Goal: Transaction & Acquisition: Register for event/course

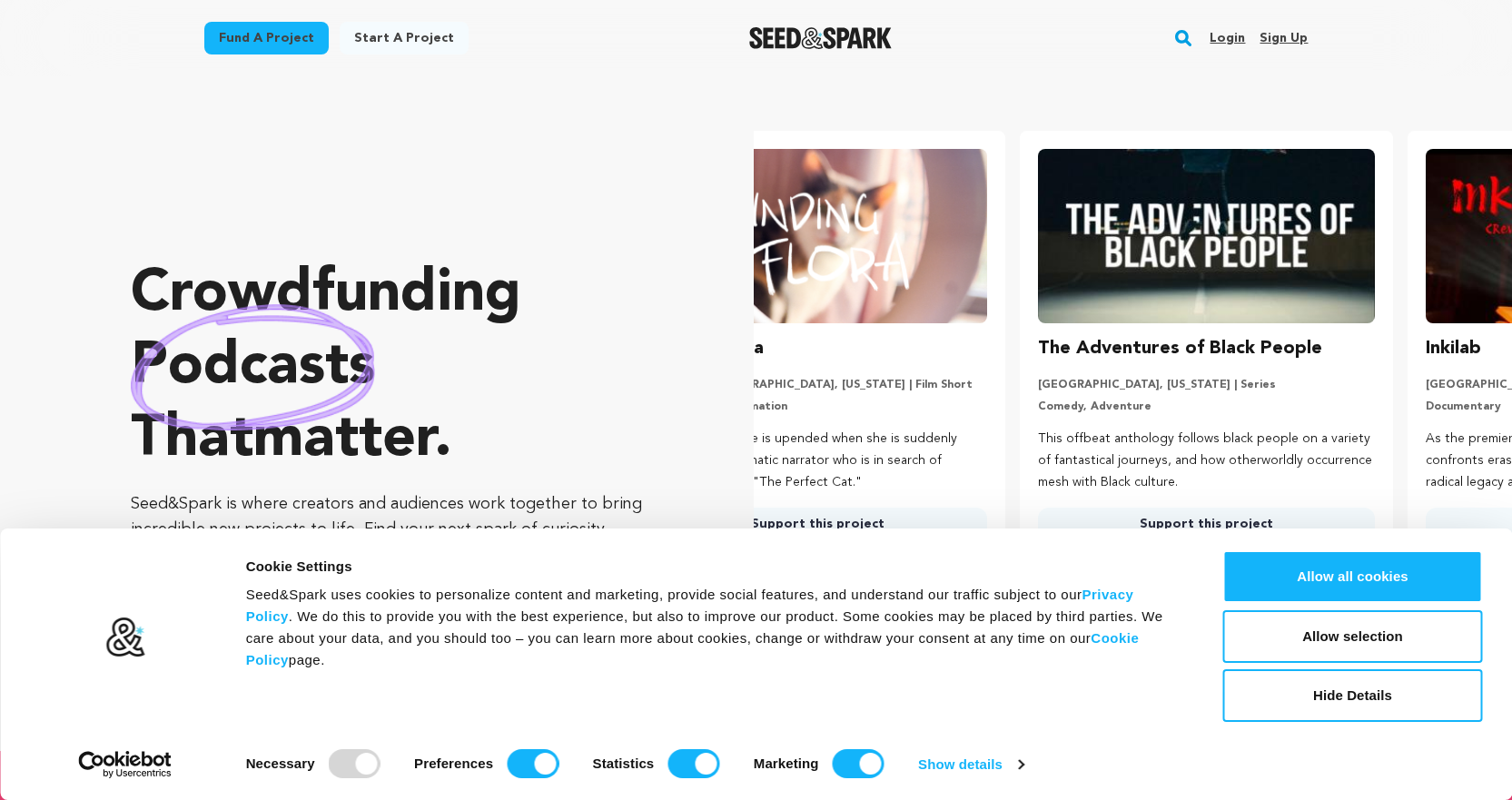
scroll to position [0, 402]
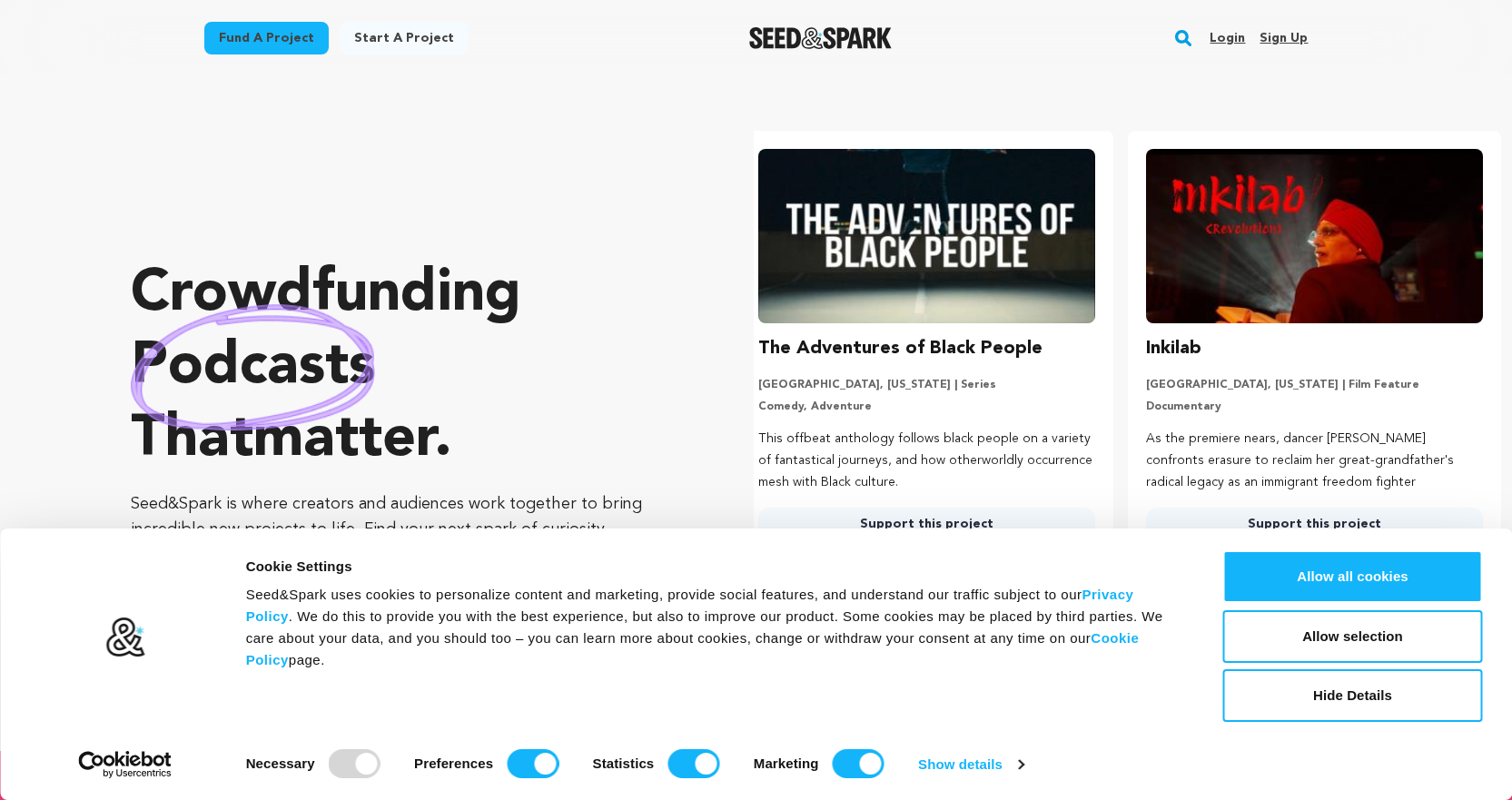
click at [1282, 30] on link "Sign up" at bounding box center [1284, 38] width 48 height 29
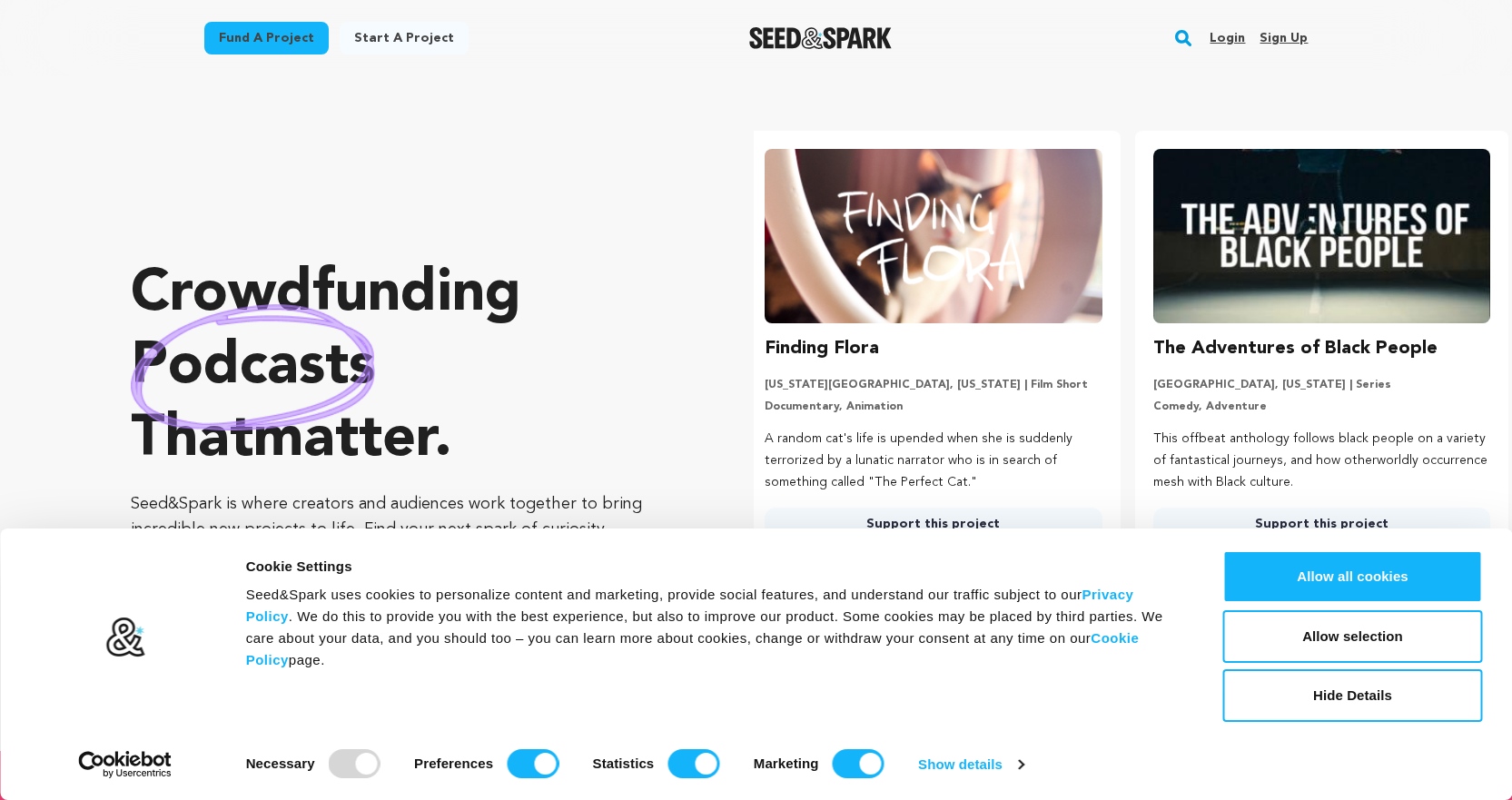
scroll to position [0, 0]
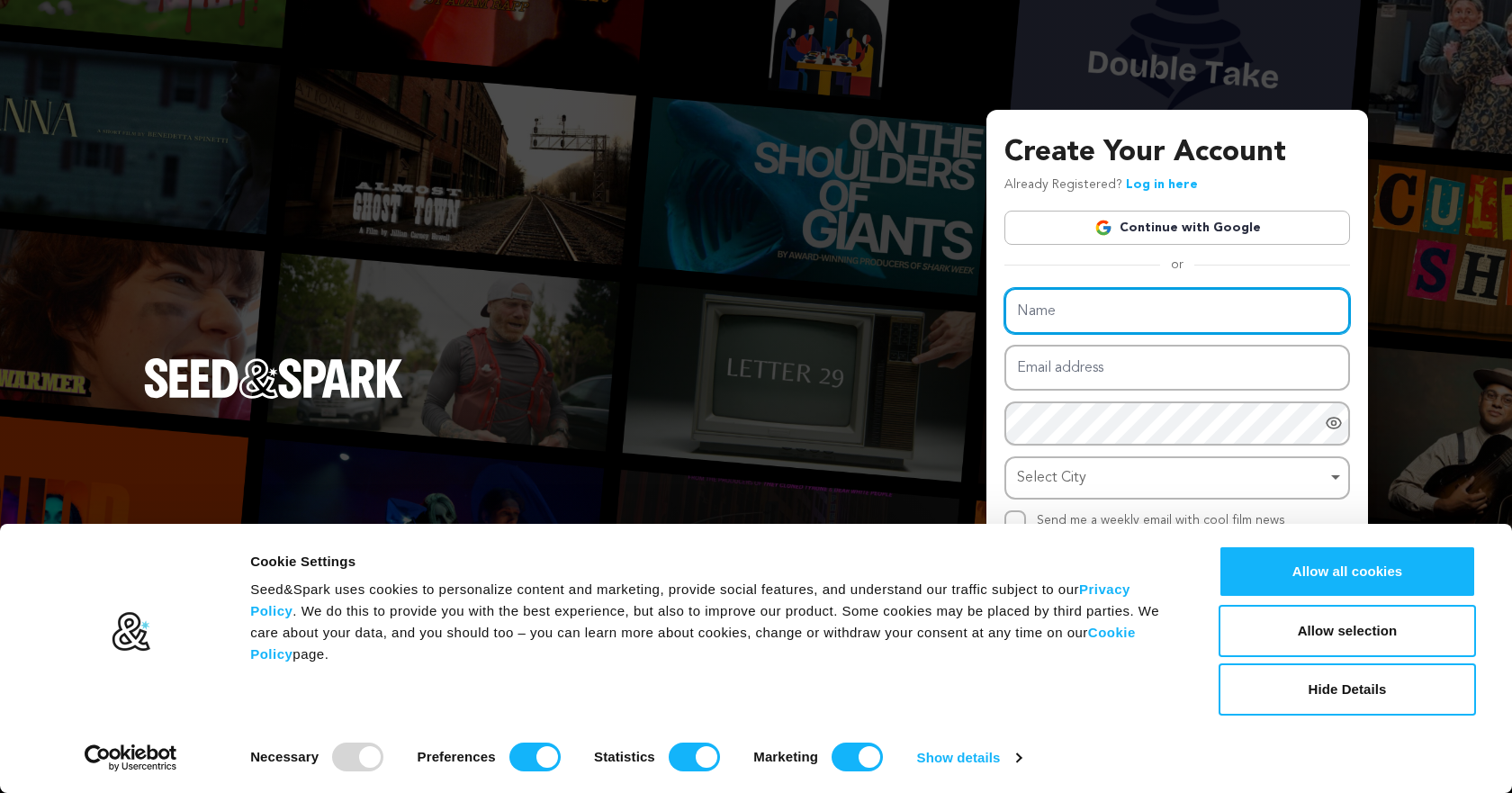
click at [1118, 310] on input "Name" at bounding box center [1177, 311] width 346 height 46
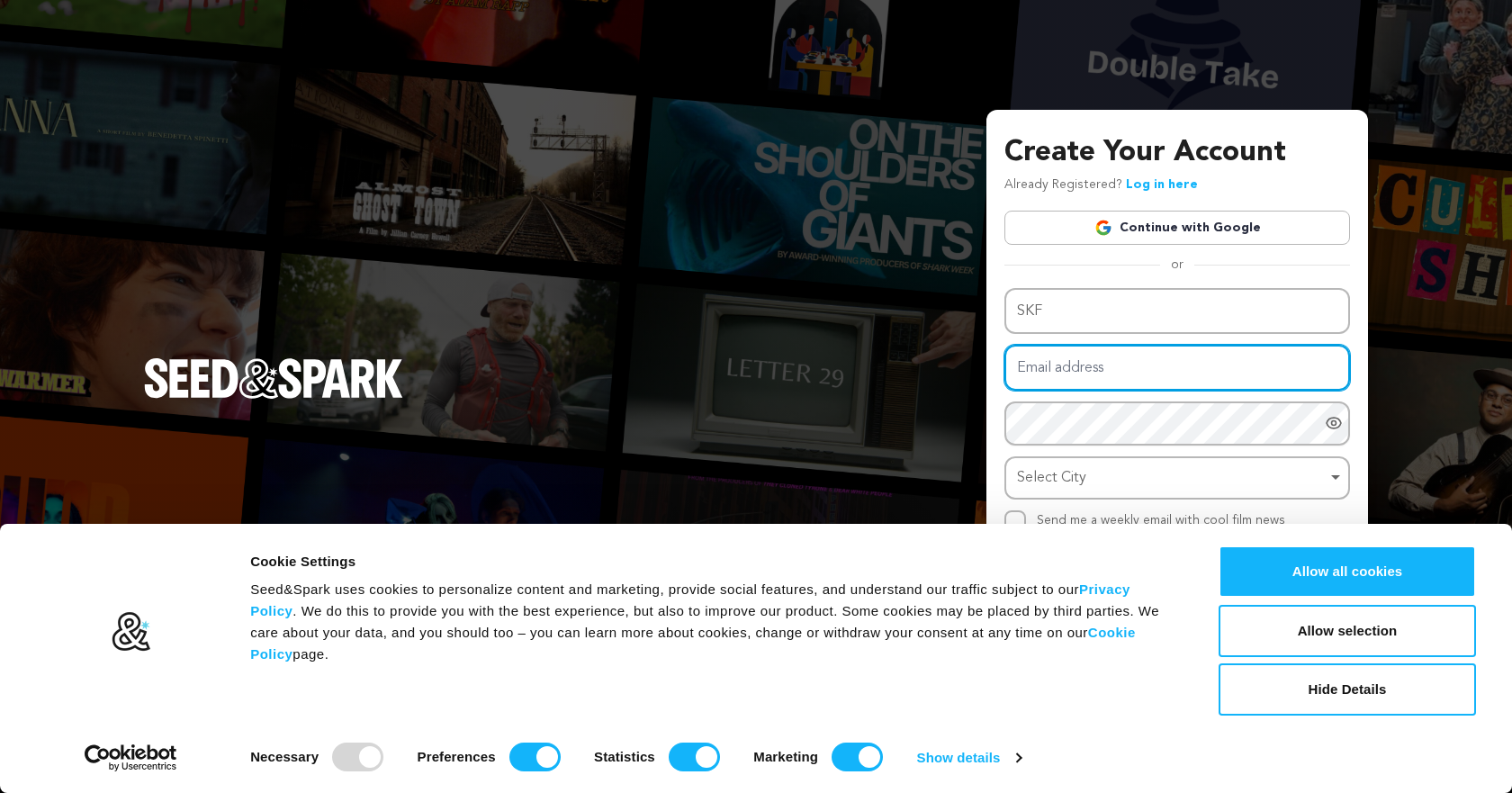
click at [1114, 359] on input "Email address" at bounding box center [1177, 367] width 346 height 46
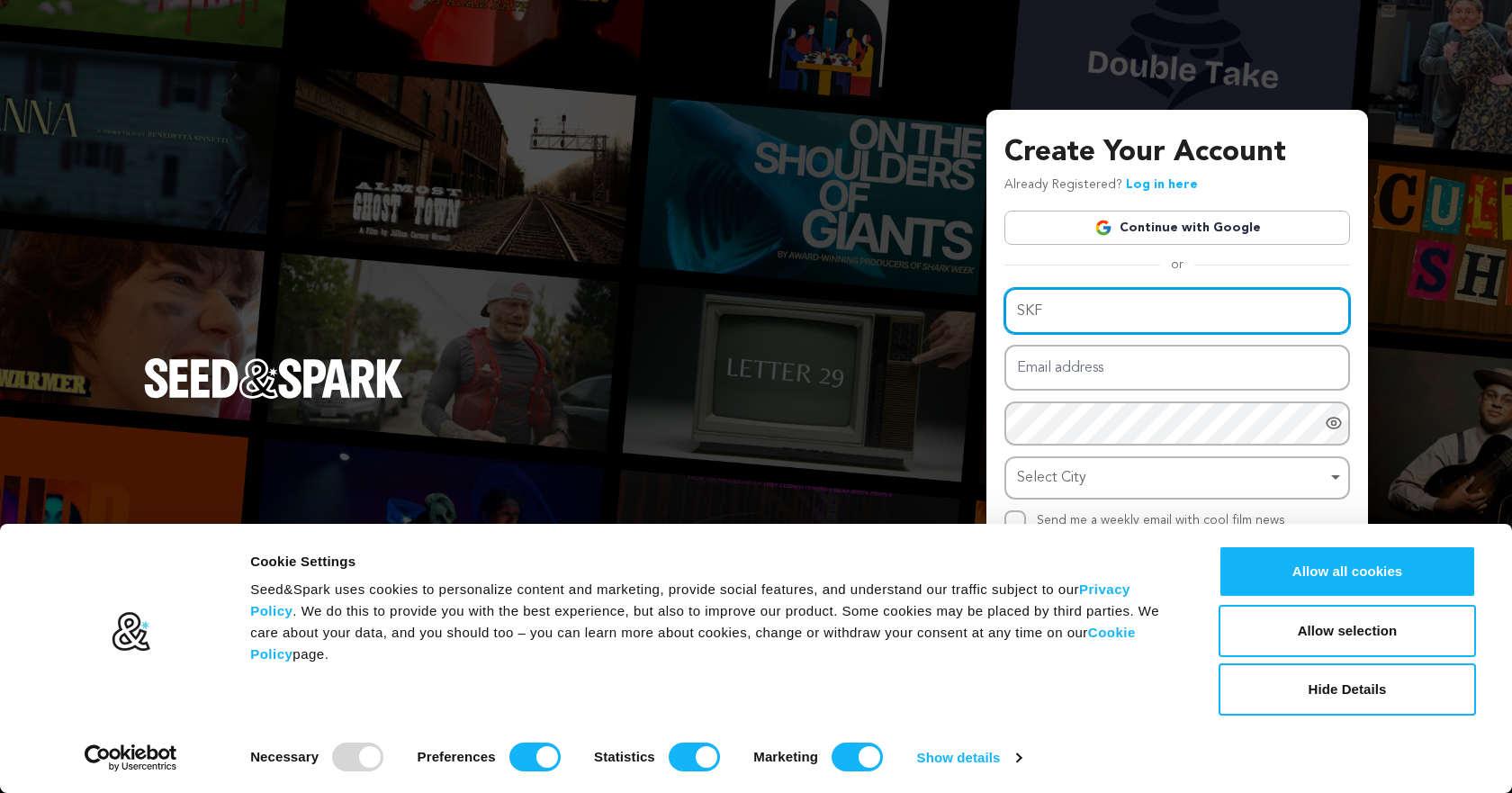
click at [1137, 312] on input "SKF" at bounding box center [1177, 311] width 346 height 46
type input "SKF Contractor"
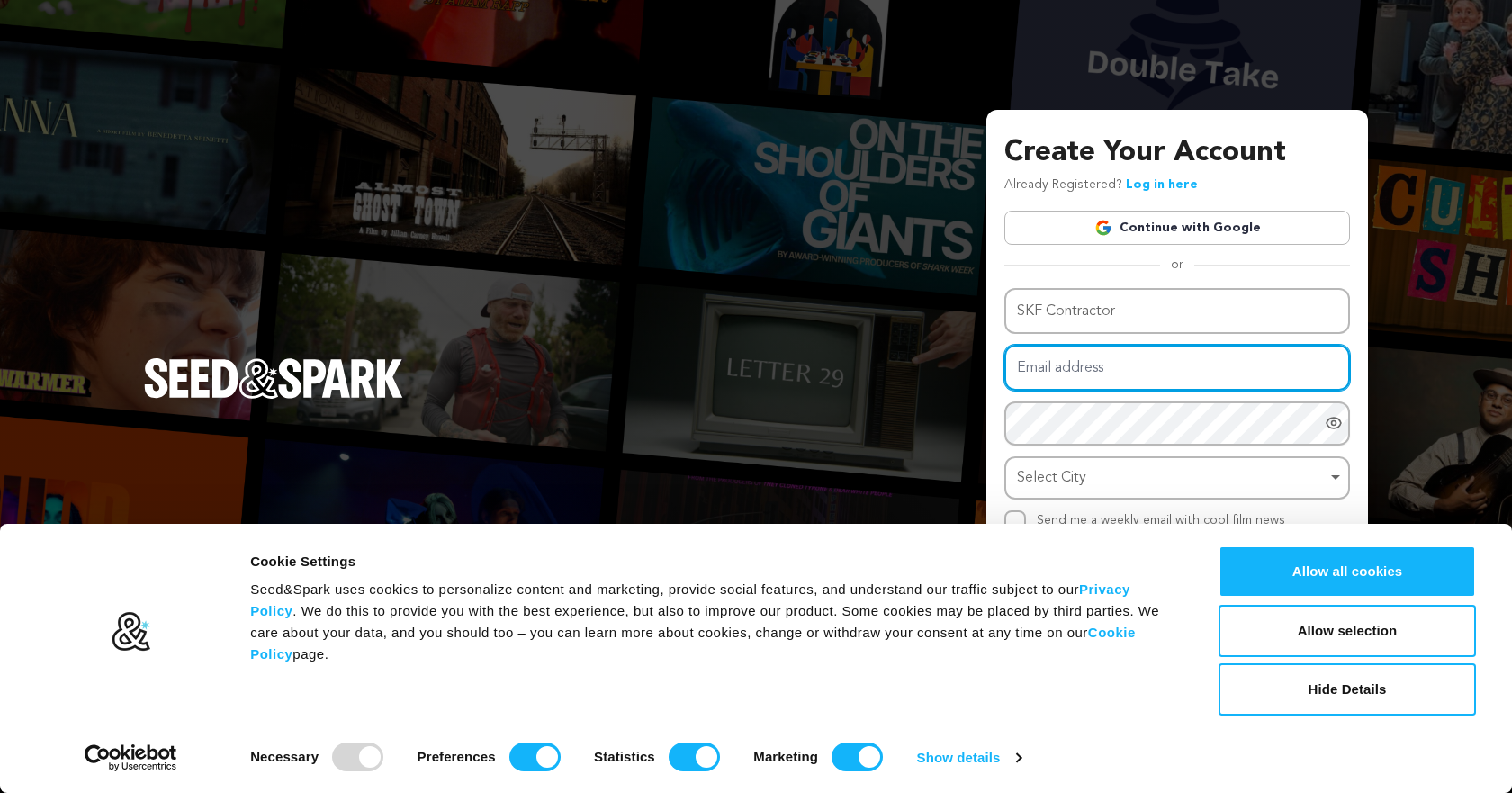
click at [1062, 368] on input "Email address" at bounding box center [1177, 367] width 346 height 46
type input "digitalmansori01@gmail.com"
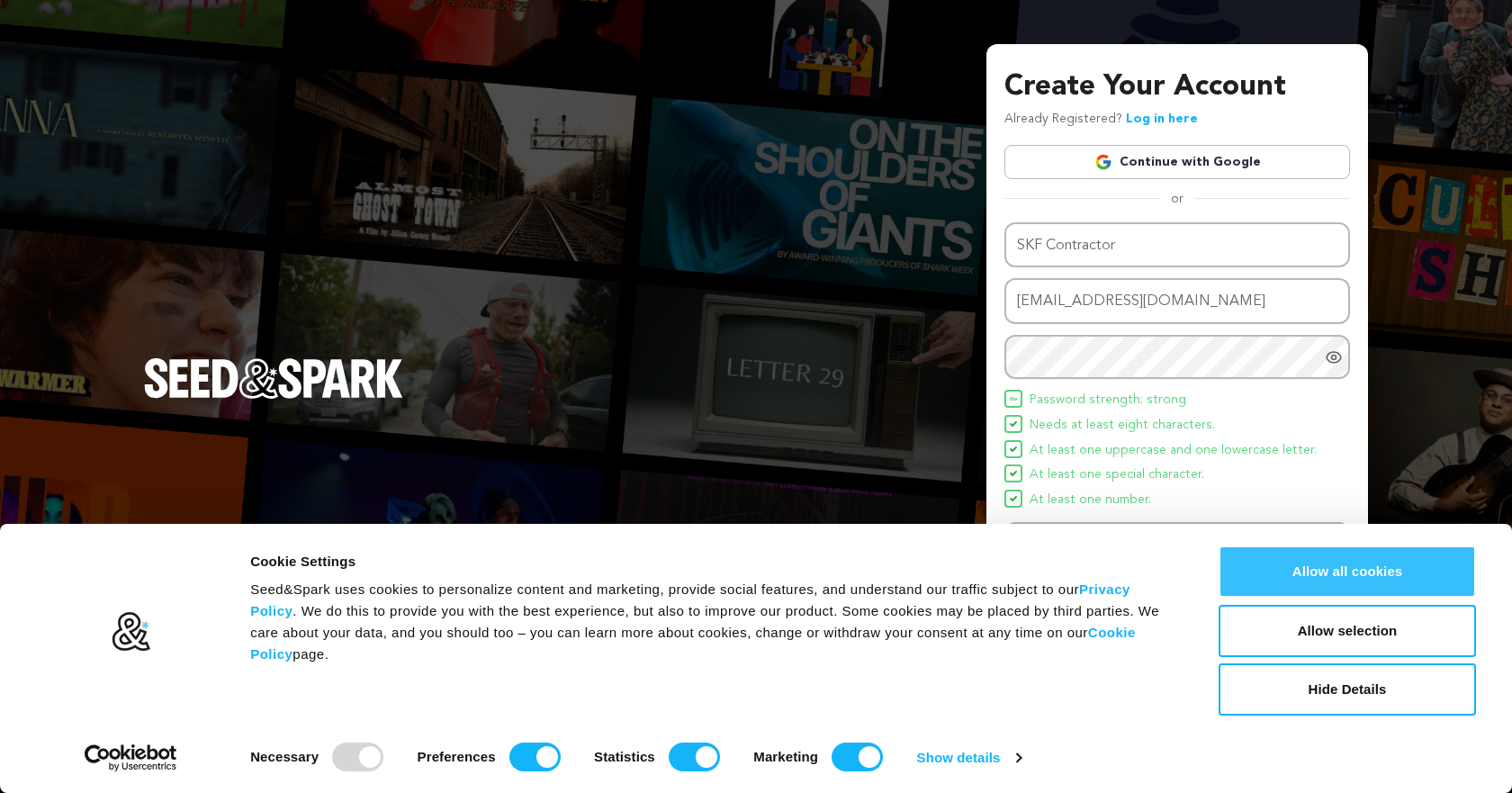
click at [1299, 581] on button "Allow all cookies" at bounding box center [1346, 571] width 257 height 52
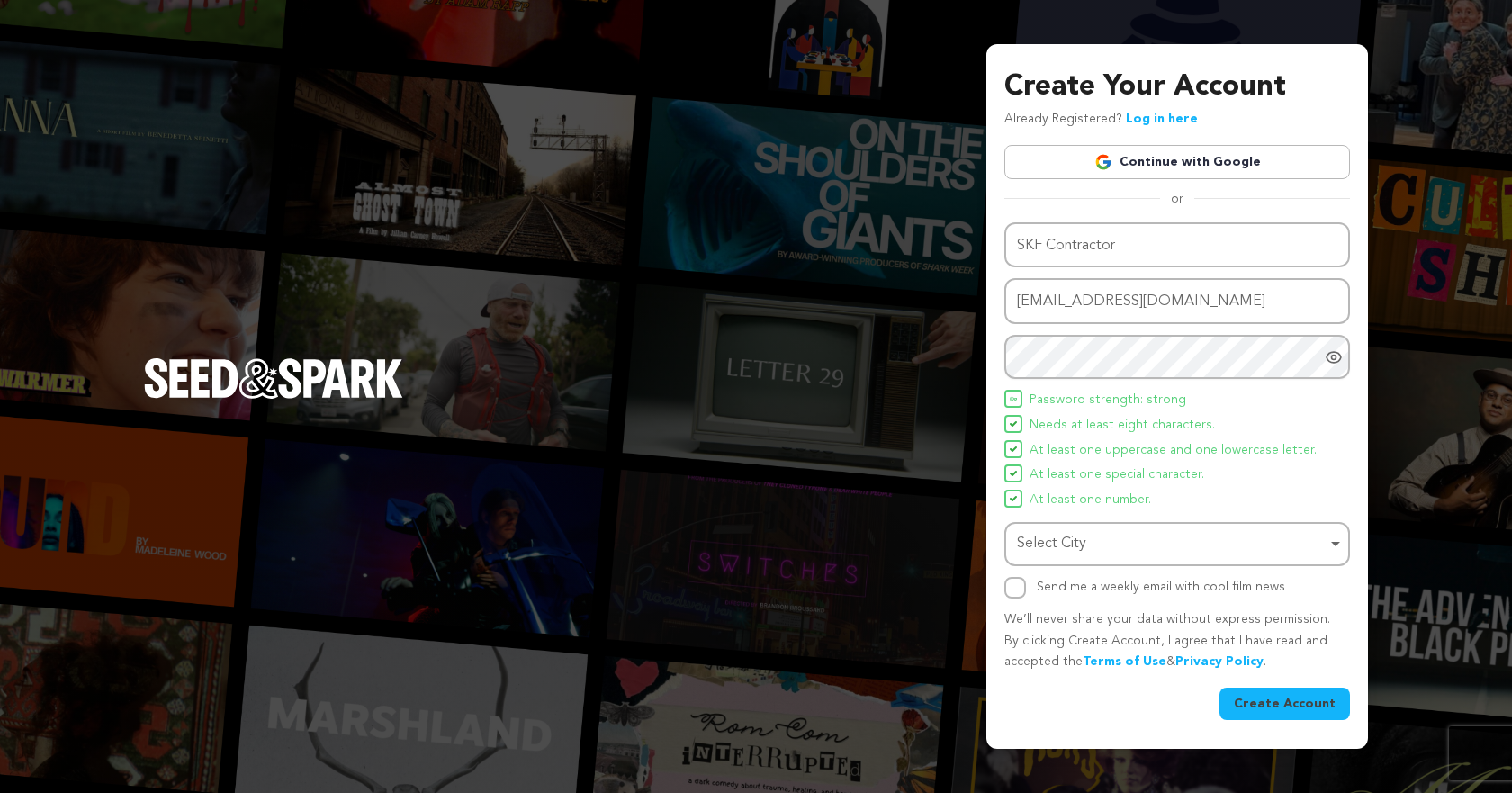
click at [1129, 560] on div "Select City Select City Remove item" at bounding box center [1177, 543] width 346 height 44
click at [1112, 531] on div "Select City Remove item" at bounding box center [1171, 544] width 310 height 26
click at [1088, 596] on input "Select City" at bounding box center [1176, 595] width 342 height 40
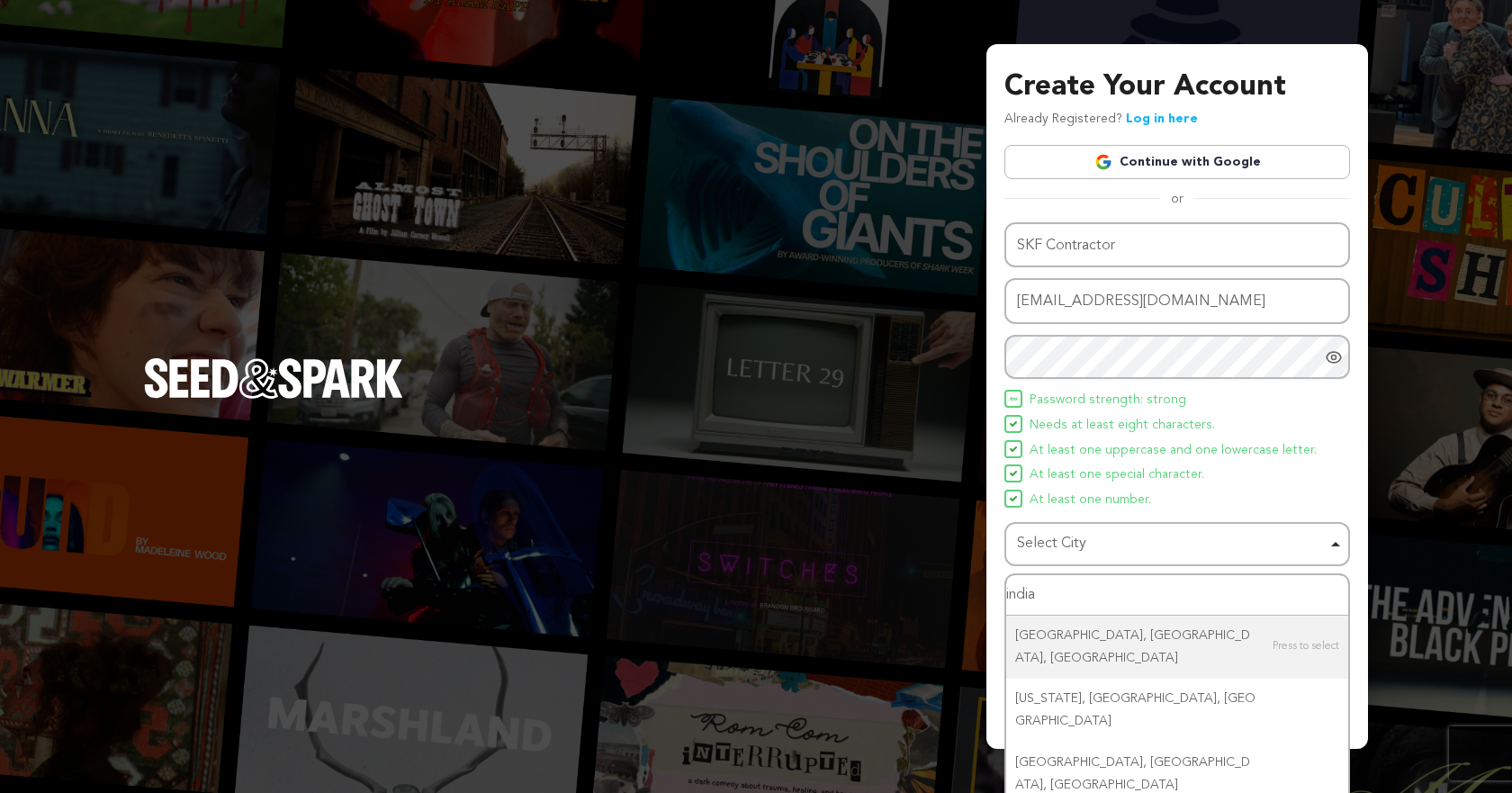
drag, startPoint x: 1121, startPoint y: 606, endPoint x: 978, endPoint y: 607, distance: 143.0
click at [978, 607] on div "Create Your Account Already Registered? Log in here Continue with Google or eyJ…" at bounding box center [756, 396] width 1512 height 793
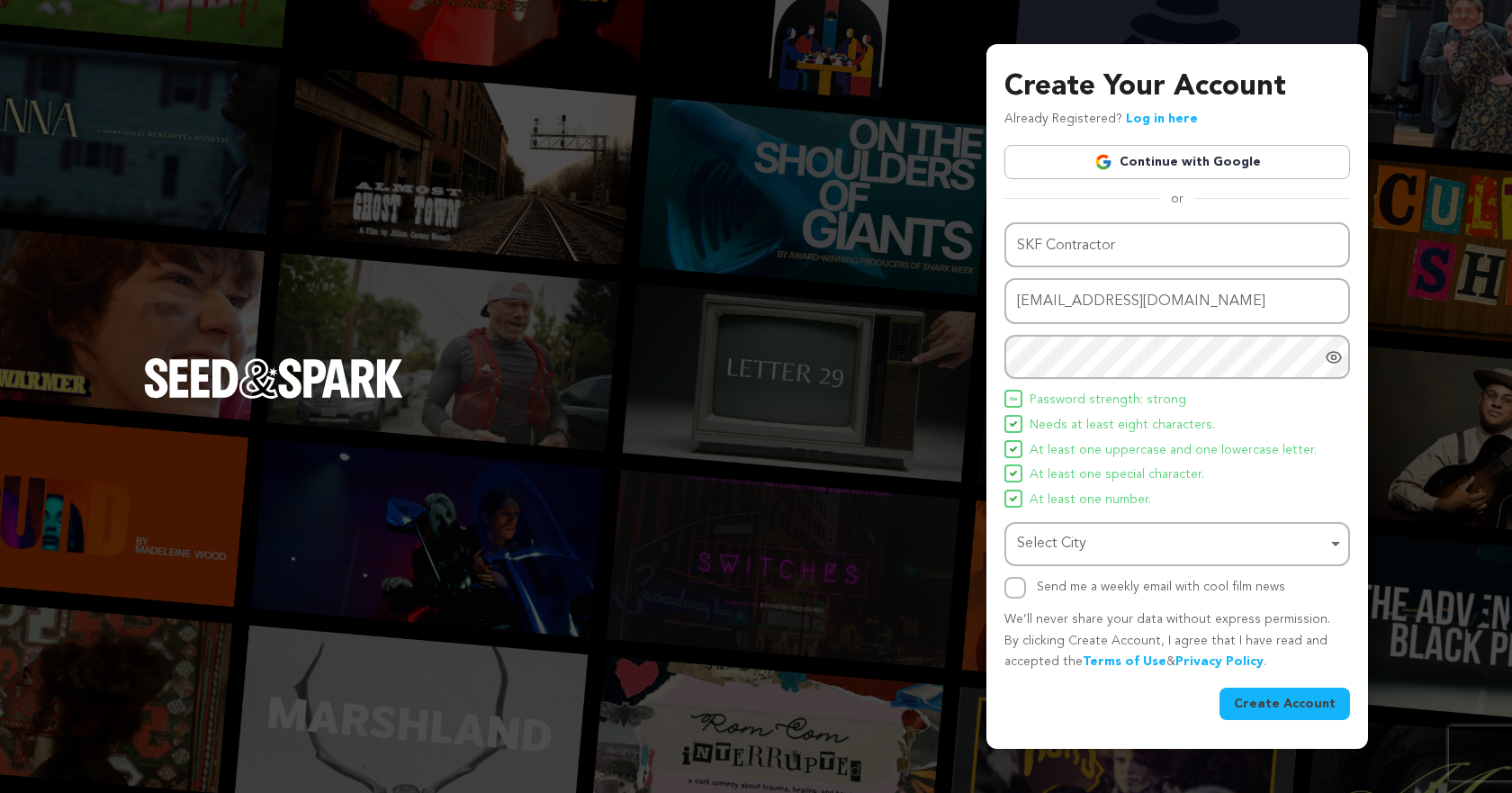
click at [1044, 542] on div "Select City Remove item" at bounding box center [1171, 544] width 310 height 26
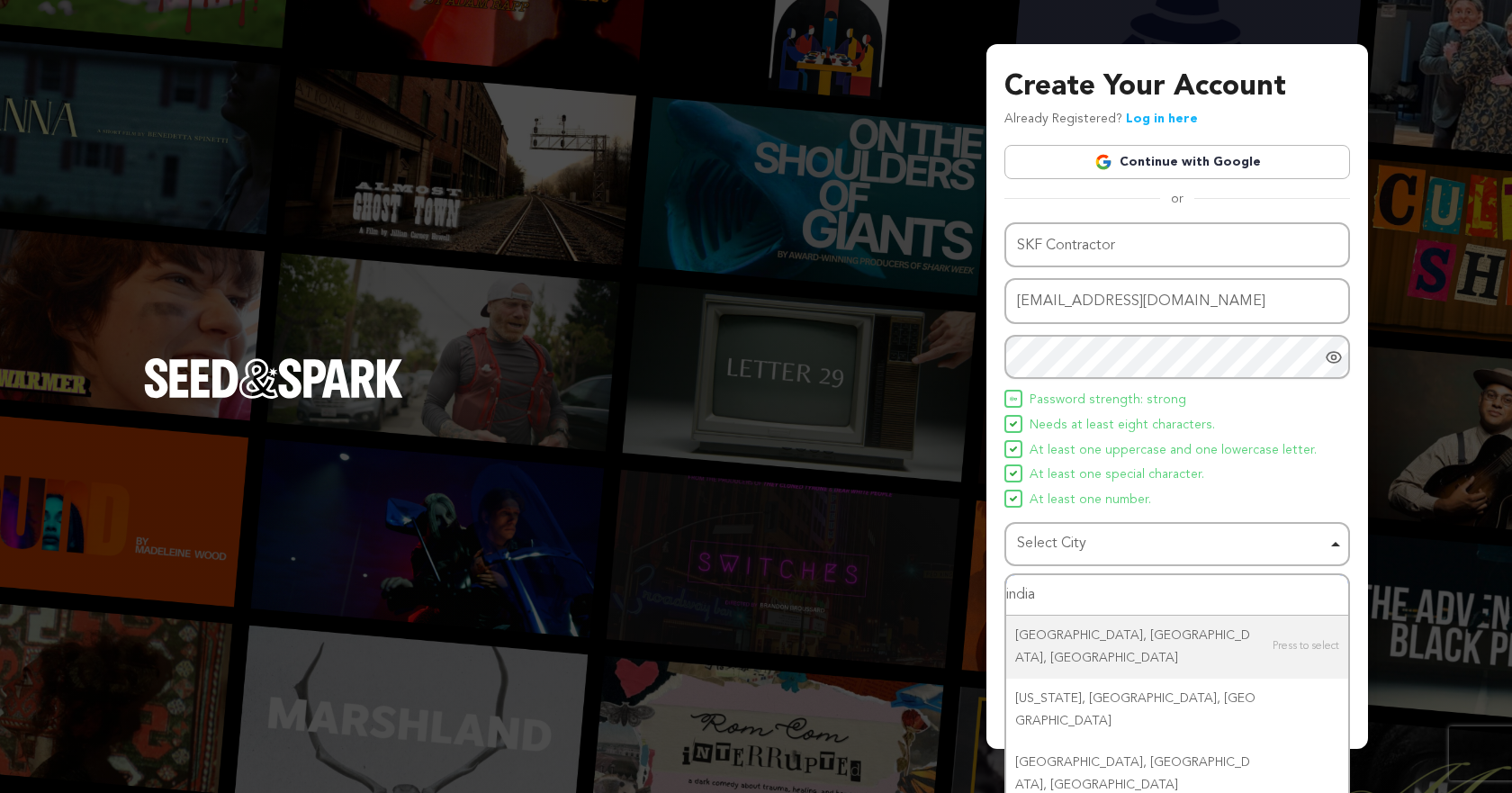
click at [1055, 583] on input "india" at bounding box center [1176, 595] width 342 height 40
type input "uk"
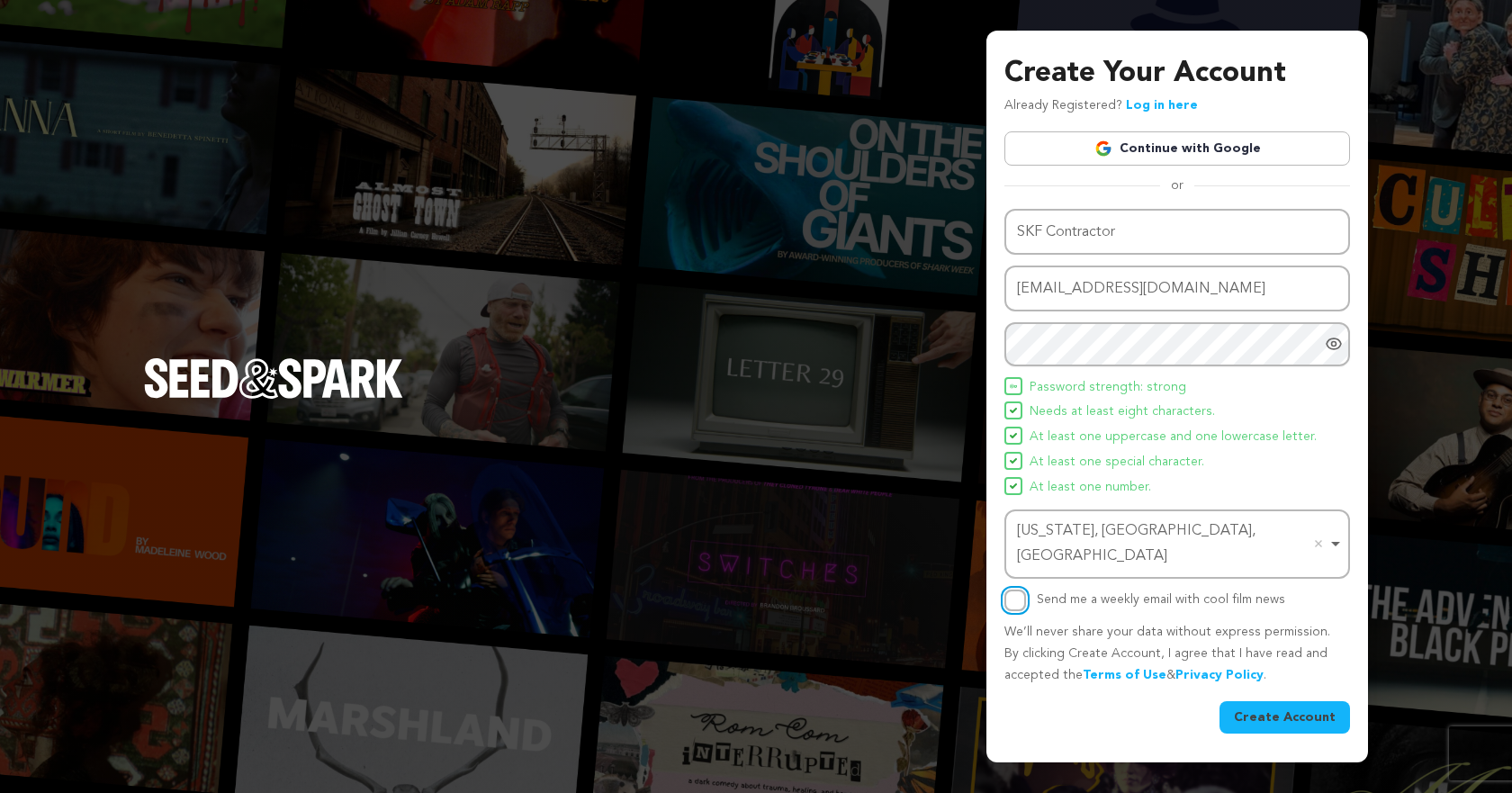
click at [1025, 591] on input "Send me a weekly email with cool film news" at bounding box center [1015, 600] width 22 height 22
checkbox input "true"
click at [1294, 701] on button "Create Account" at bounding box center [1284, 717] width 131 height 32
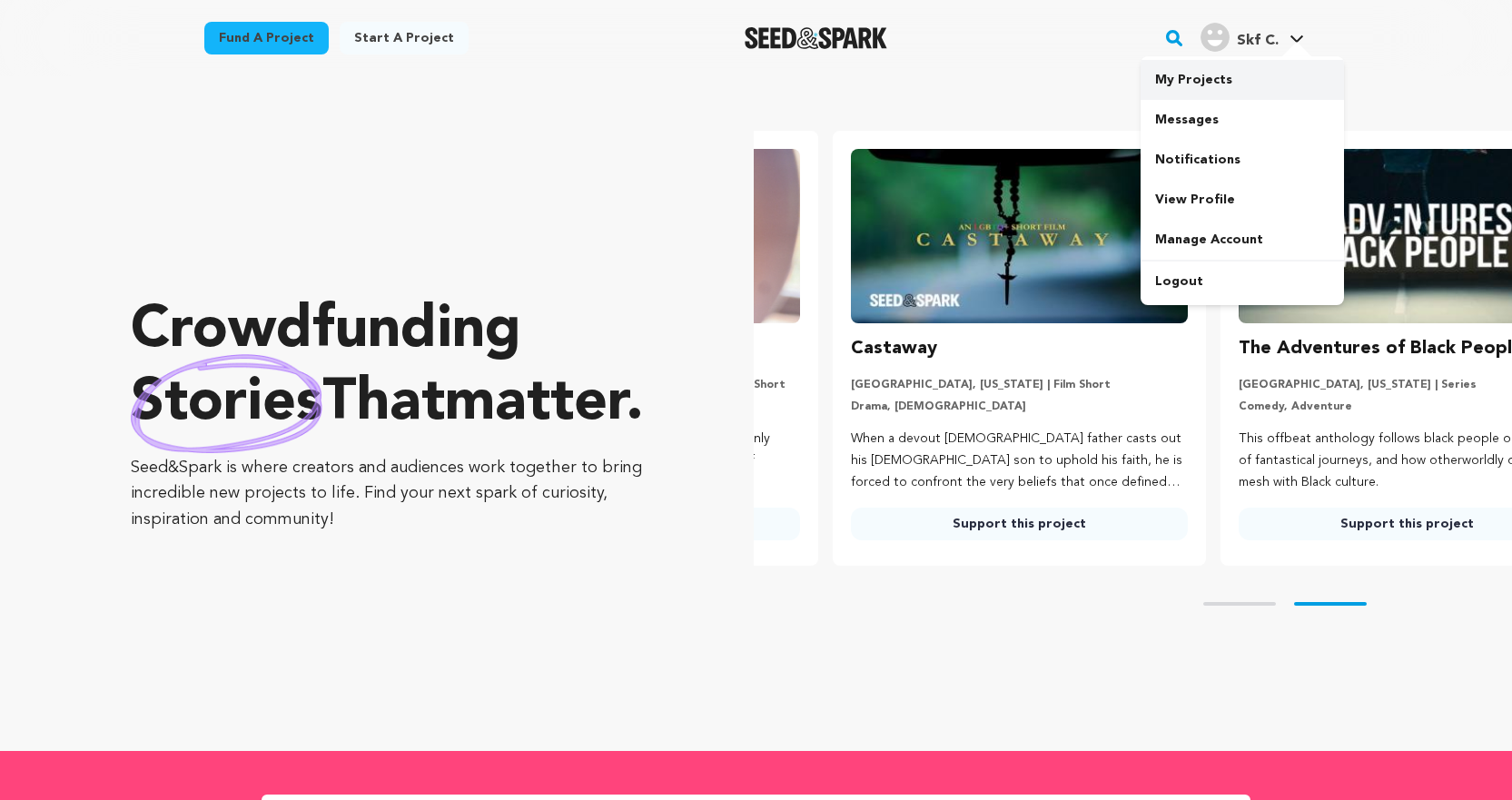
scroll to position [0, 402]
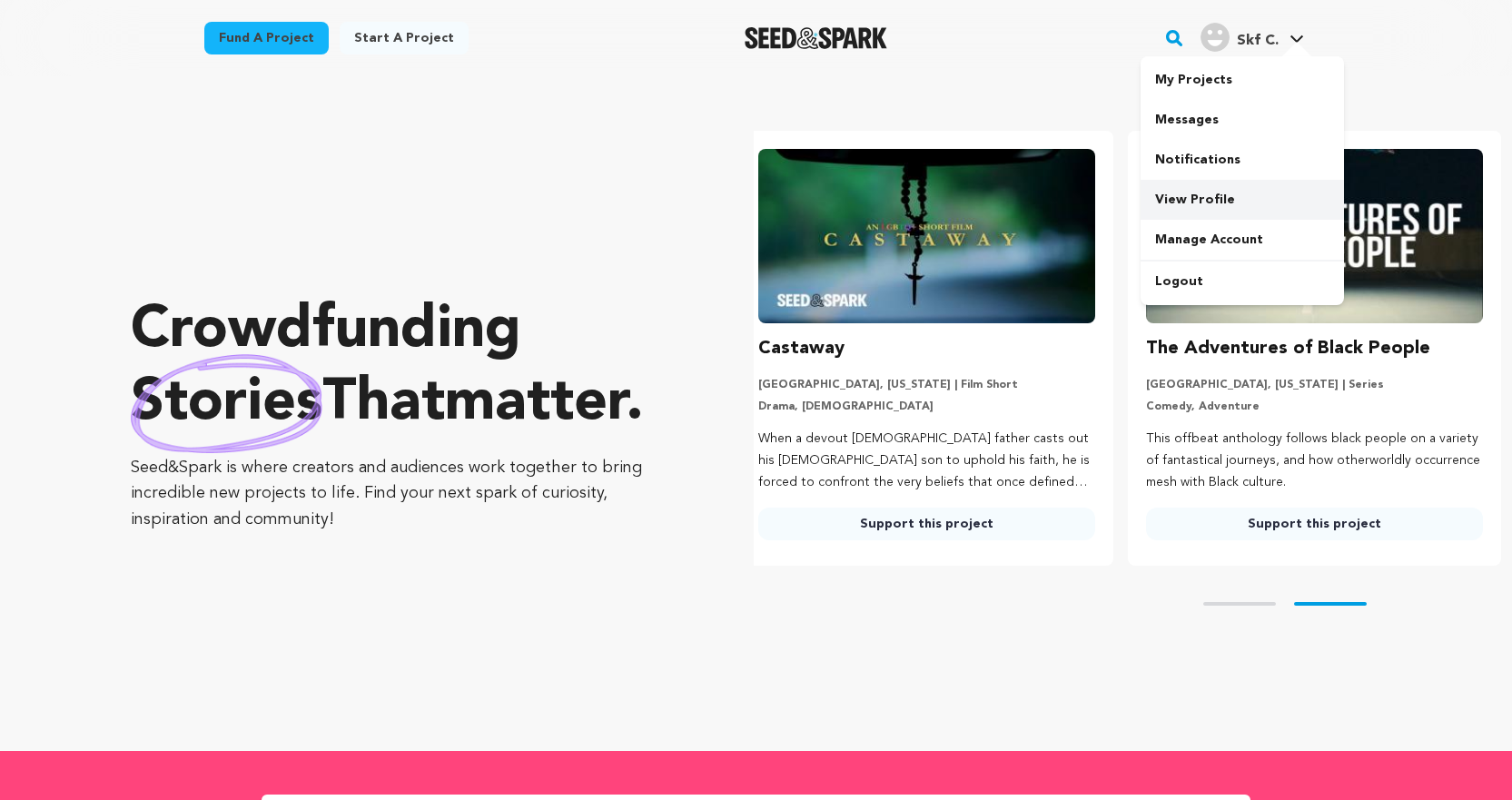
click at [1192, 187] on link "View Profile" at bounding box center [1242, 200] width 203 height 40
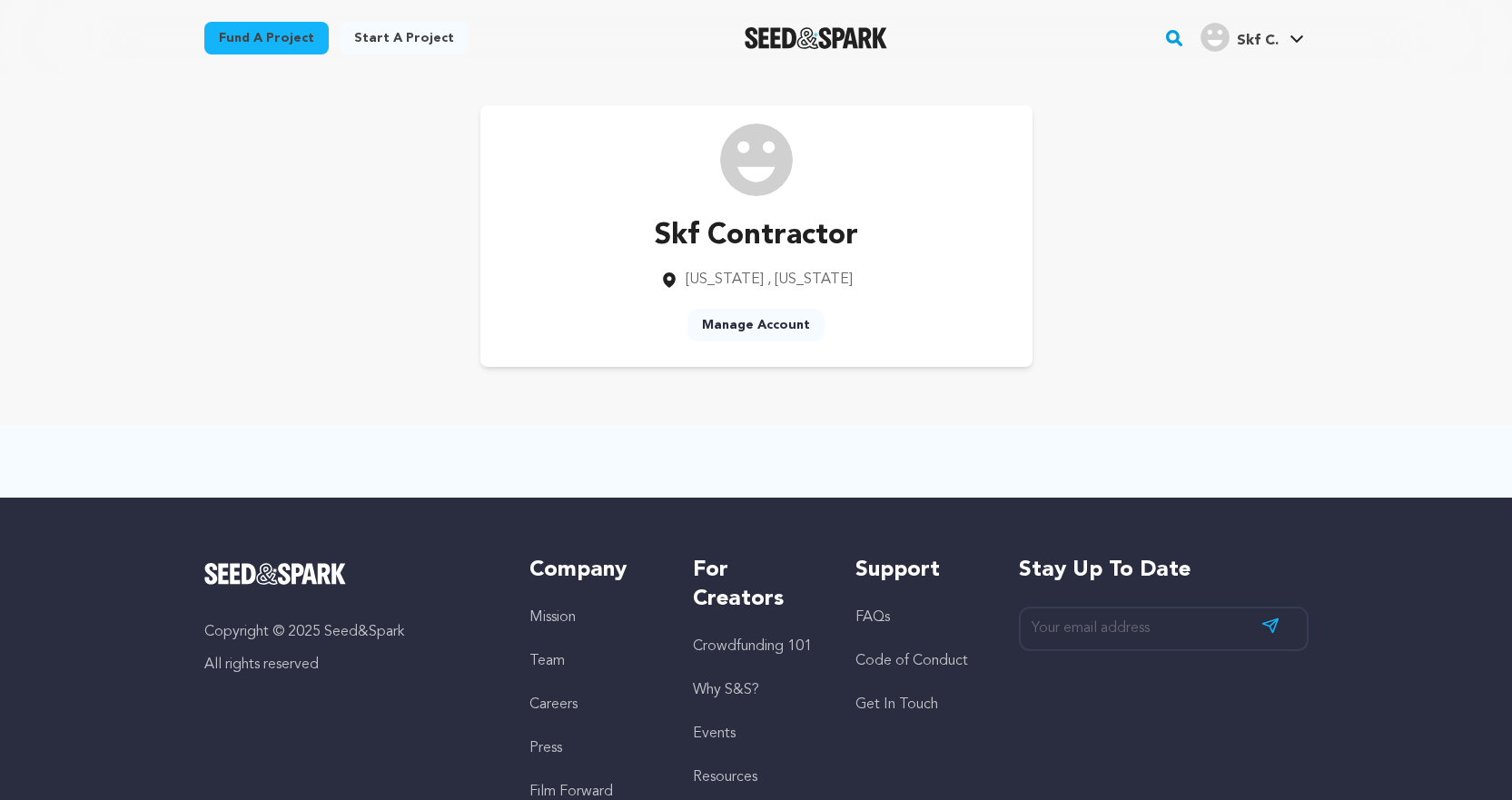
click at [764, 317] on link "Manage Account" at bounding box center [756, 325] width 137 height 32
click at [766, 320] on link "Manage Account" at bounding box center [756, 325] width 137 height 32
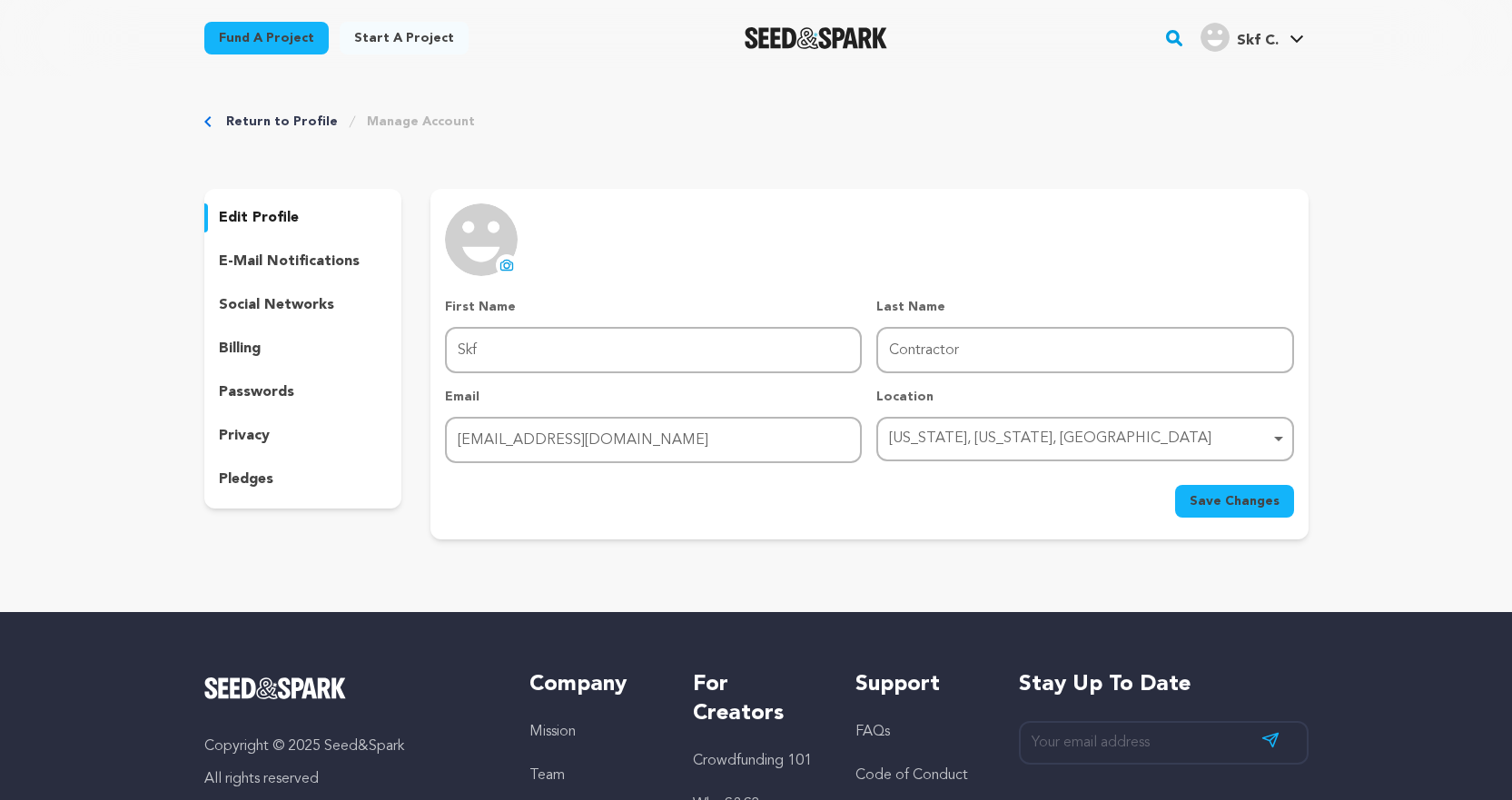
click at [510, 272] on icon at bounding box center [507, 264] width 14 height 14
click at [508, 268] on icon at bounding box center [507, 265] width 18 height 18
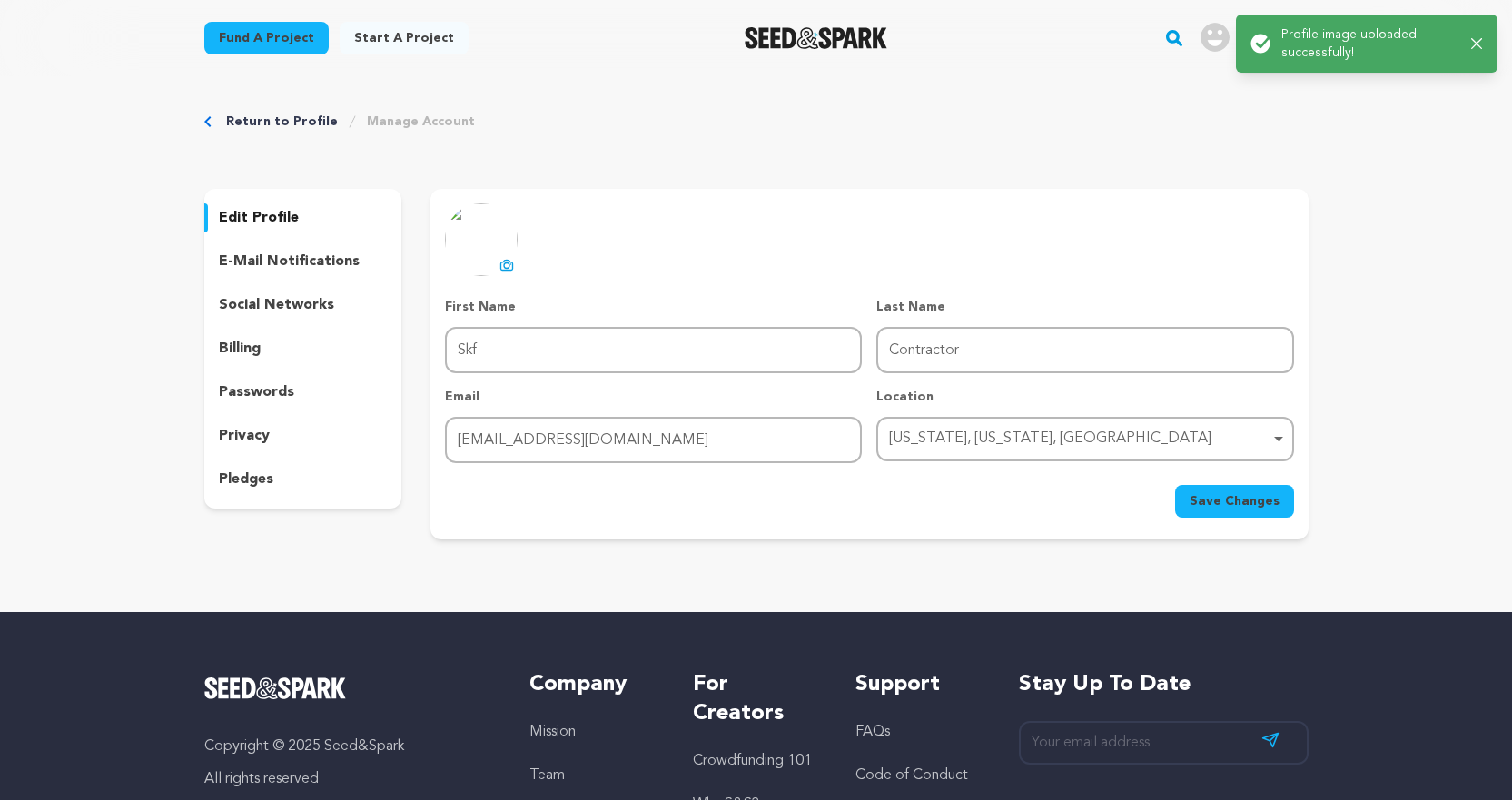
click at [1227, 501] on span "Save Changes" at bounding box center [1234, 501] width 90 height 18
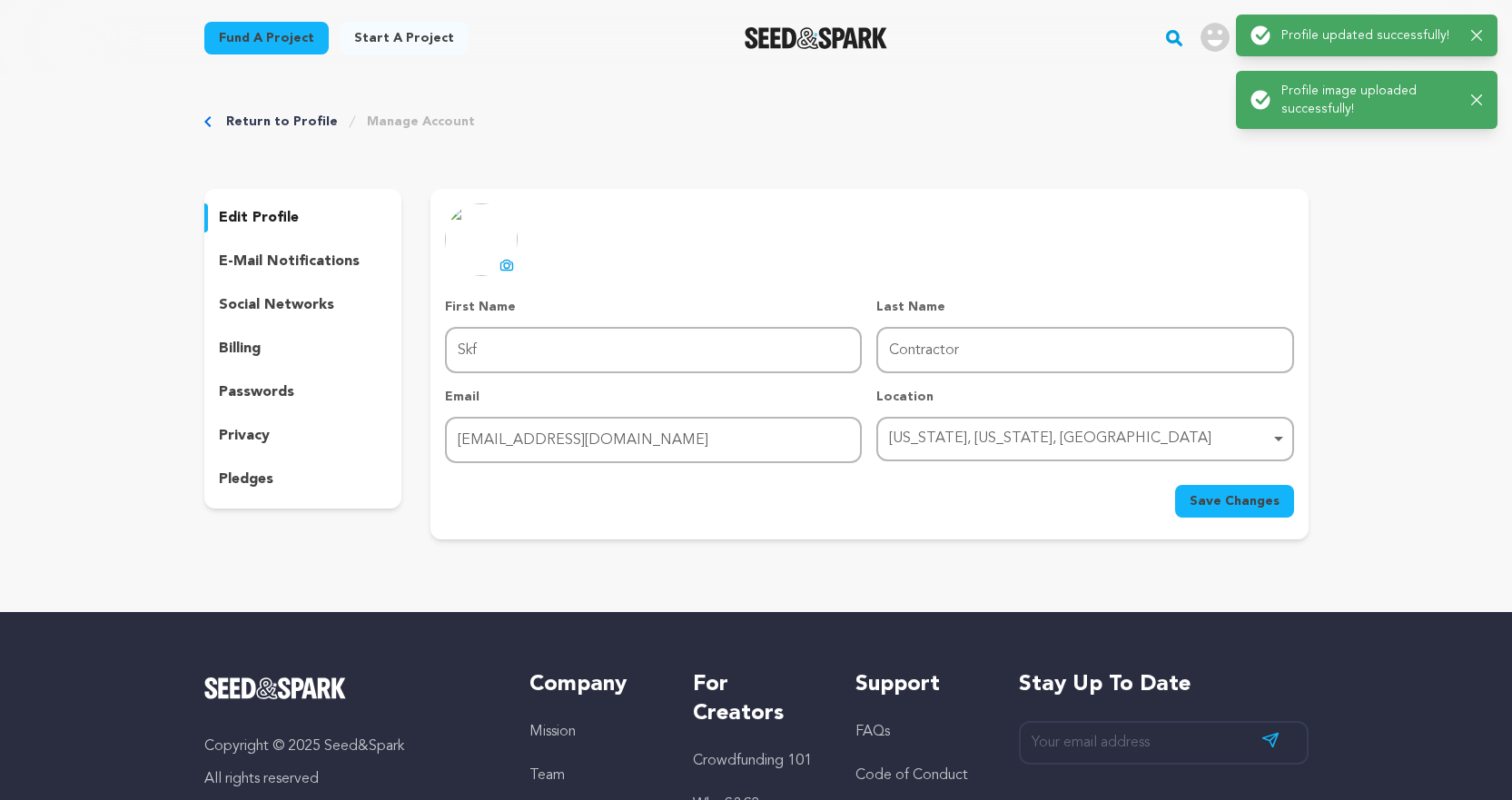
click at [1113, 136] on div "Return to Profile Manage Account edit profile e-mail notifications social netwo…" at bounding box center [756, 329] width 1162 height 506
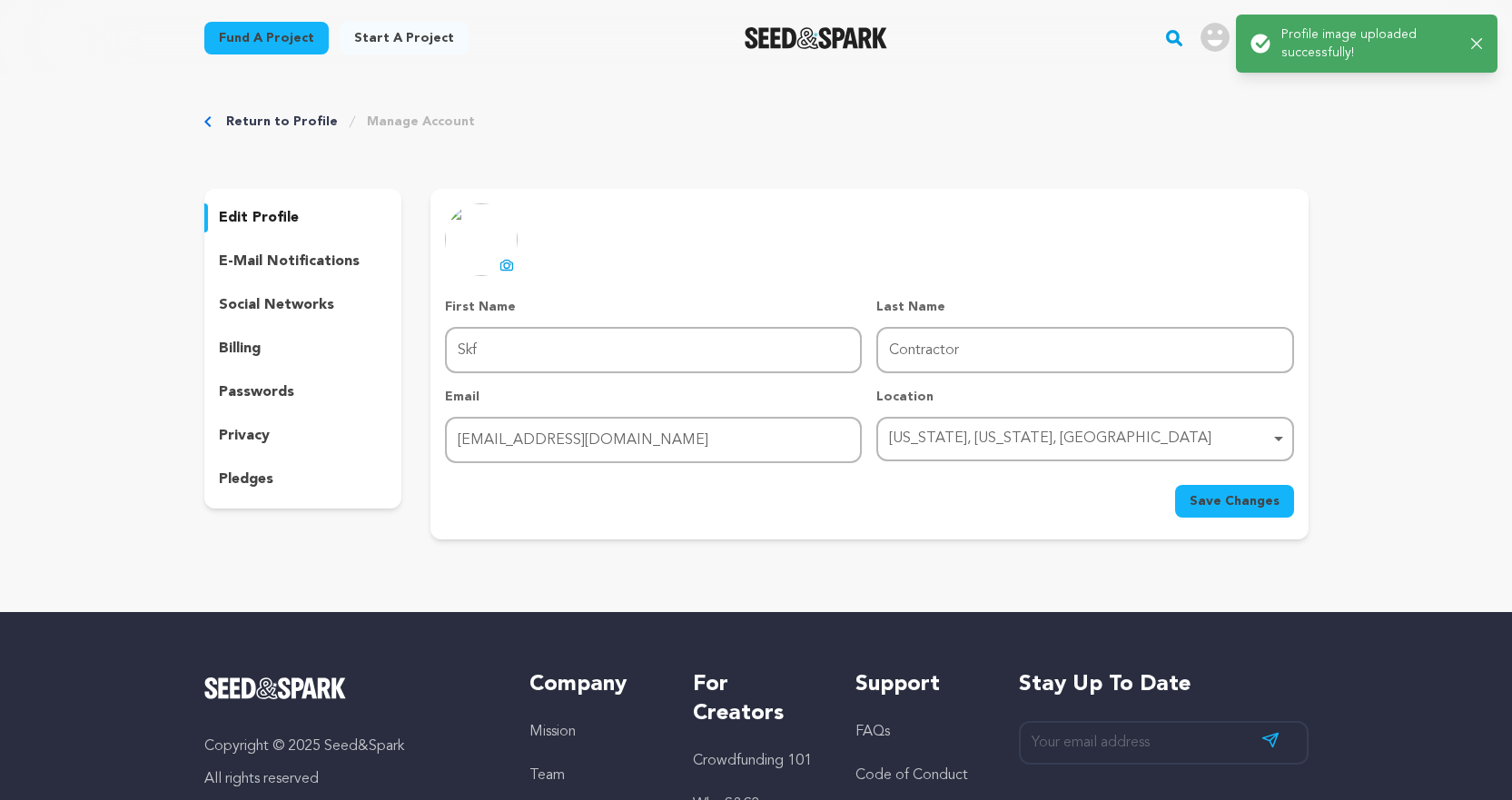
click at [391, 48] on link "Start a project" at bounding box center [404, 38] width 129 height 32
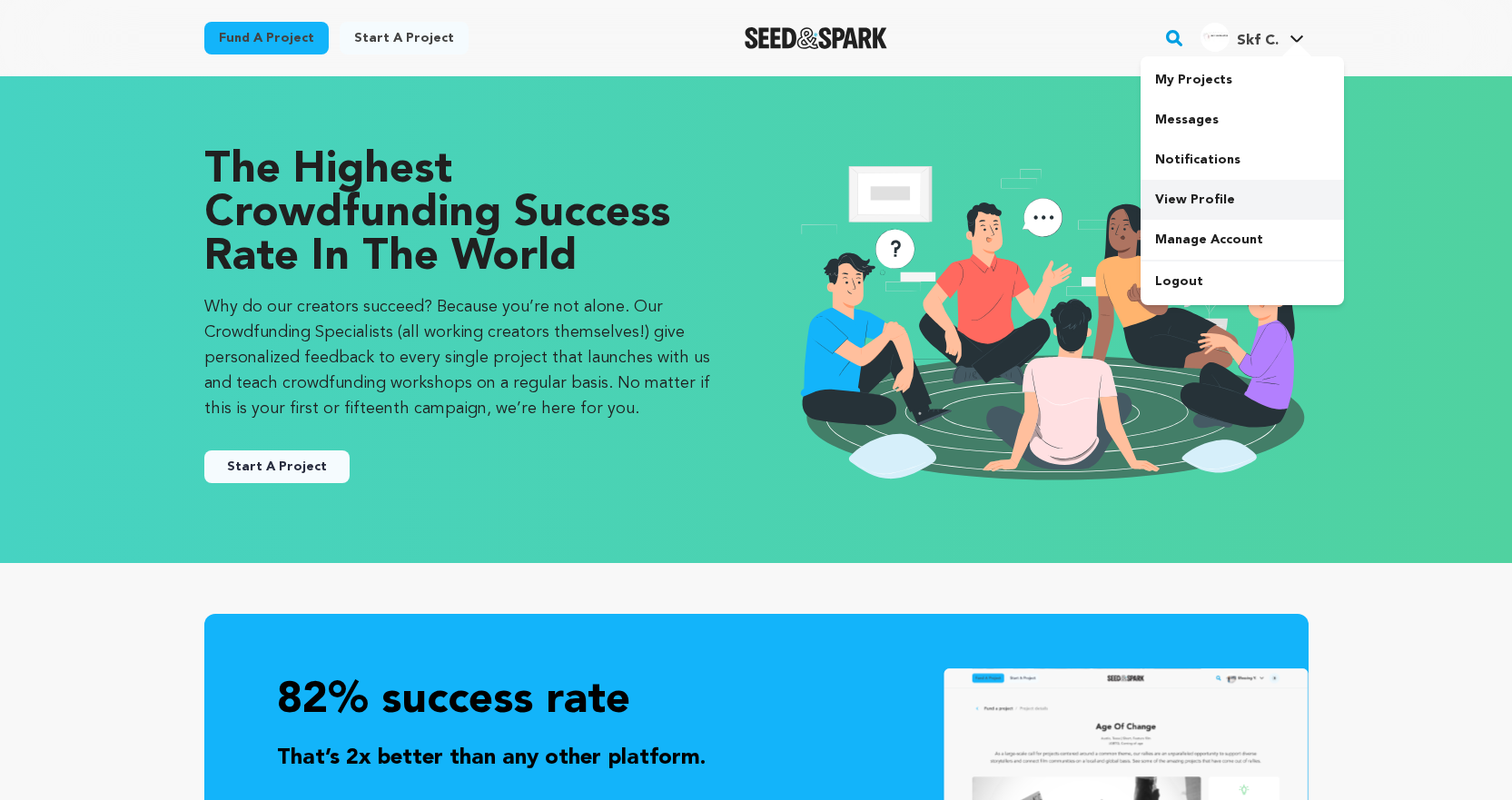
click at [1215, 201] on link "View Profile" at bounding box center [1242, 200] width 203 height 40
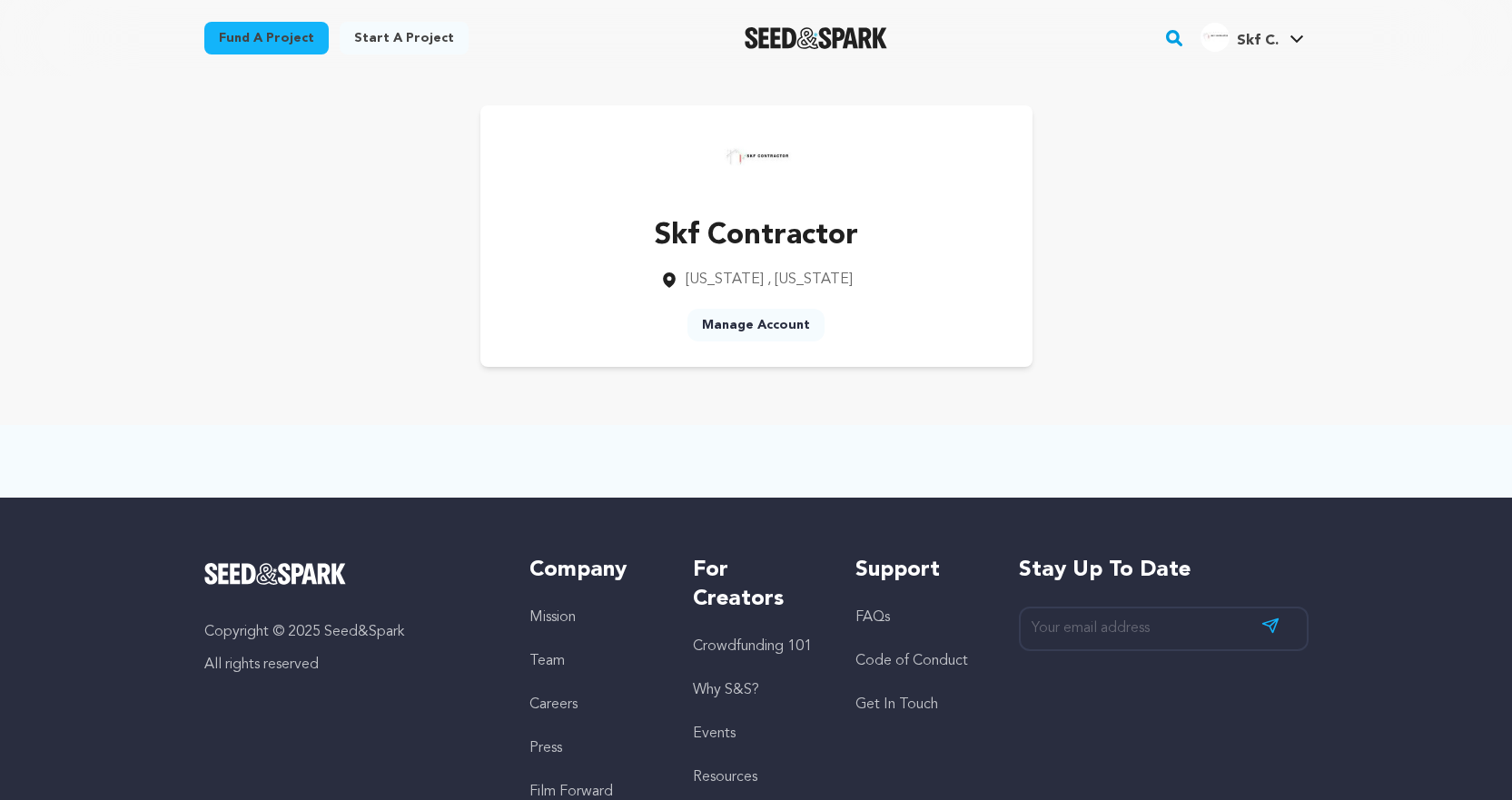
click at [784, 48] on img "Seed&Spark Homepage" at bounding box center [816, 38] width 143 height 22
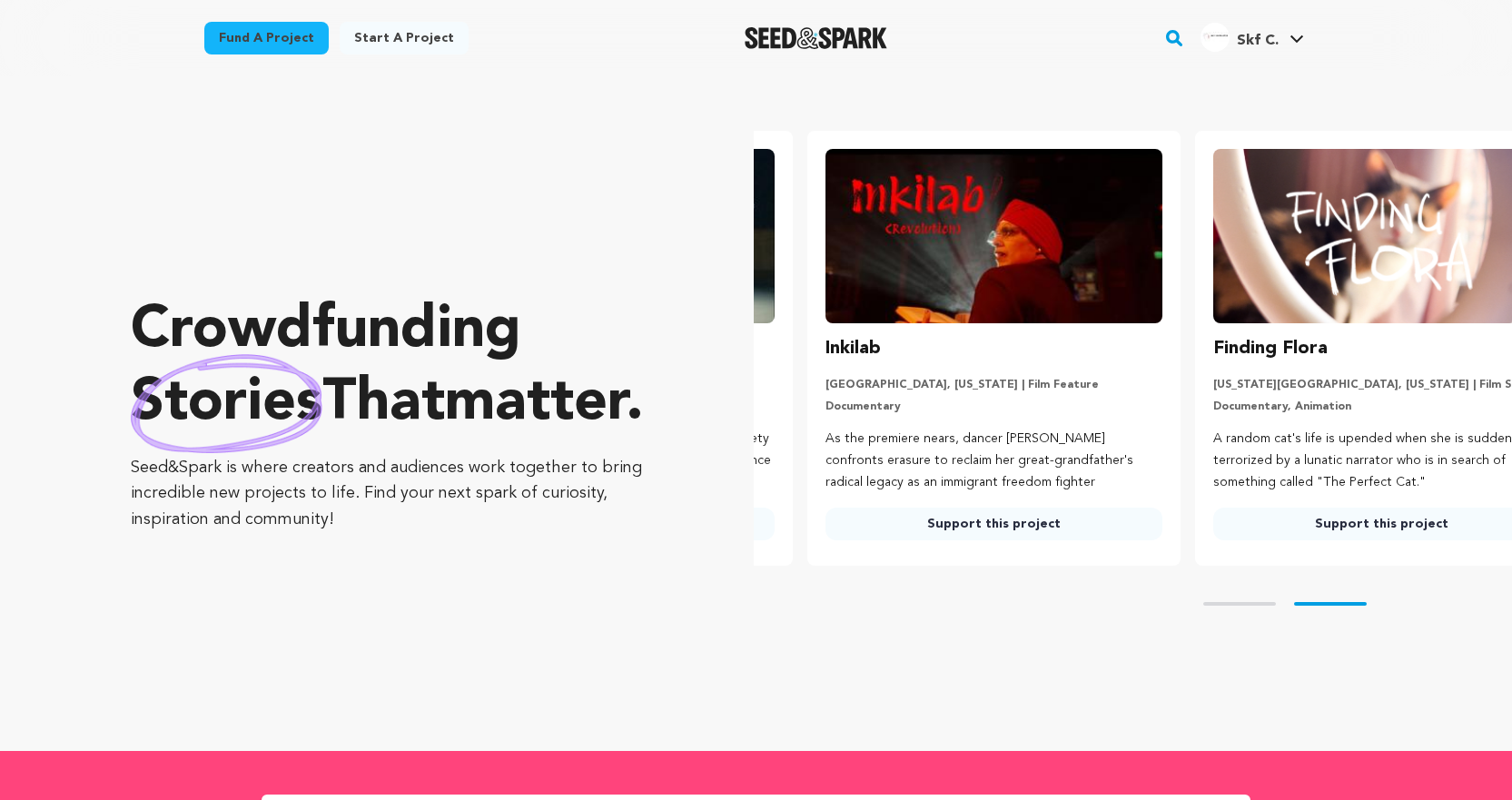
scroll to position [0, 402]
